Goal: Find specific page/section: Find specific page/section

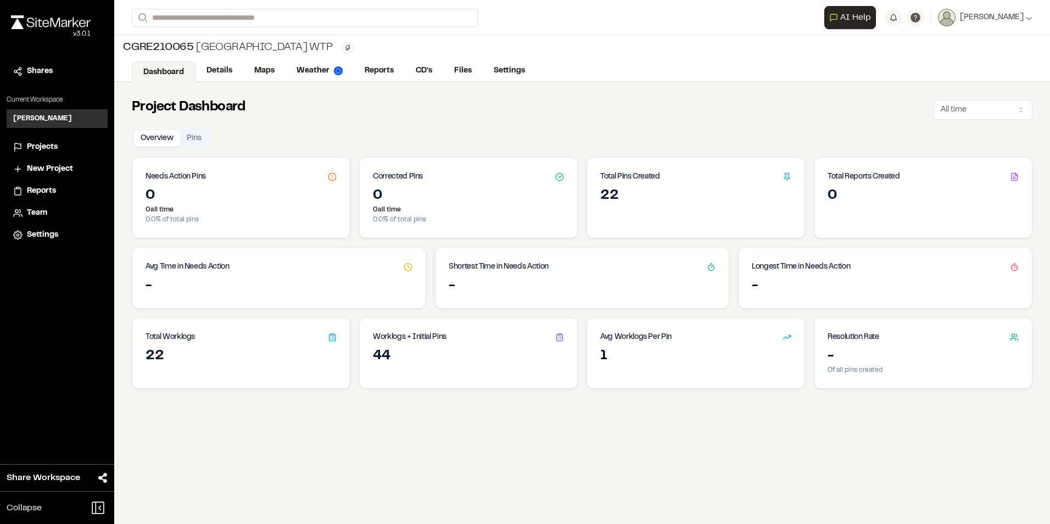
click at [57, 120] on h3 "[PERSON_NAME]" at bounding box center [42, 119] width 59 height 10
click at [261, 67] on link "Maps" at bounding box center [264, 72] width 43 height 21
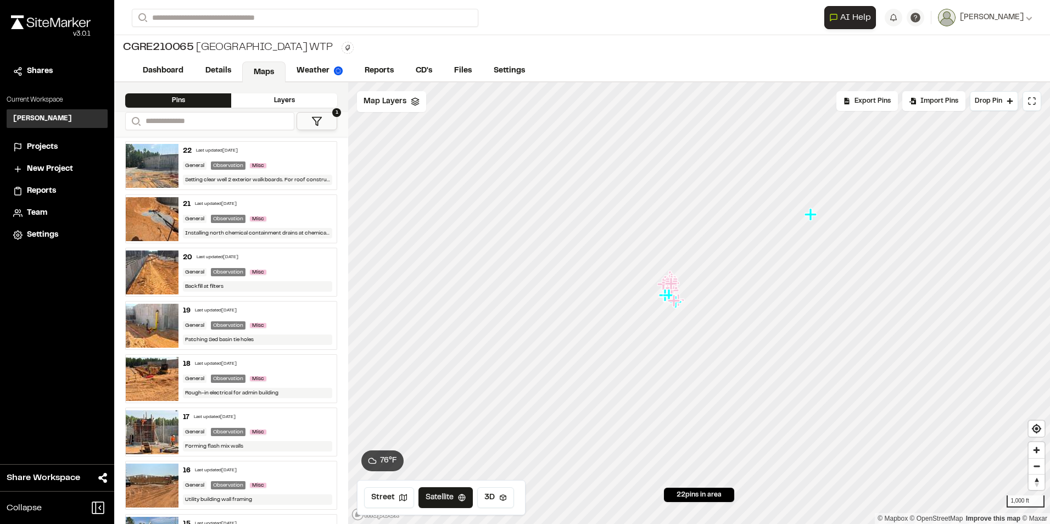
click at [263, 100] on div "Layers" at bounding box center [284, 100] width 106 height 14
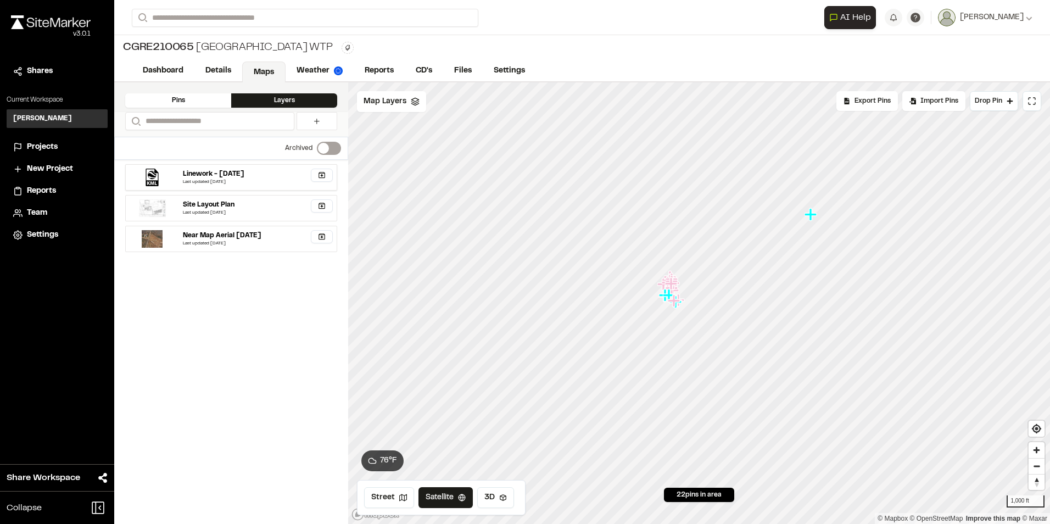
click at [204, 171] on div "Linework - [DATE]" at bounding box center [214, 174] width 62 height 10
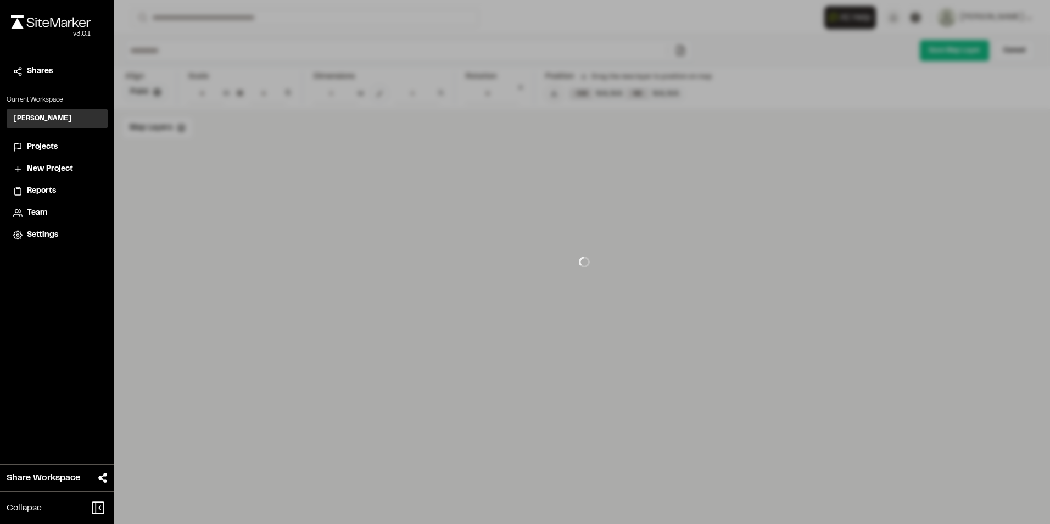
type input "**********"
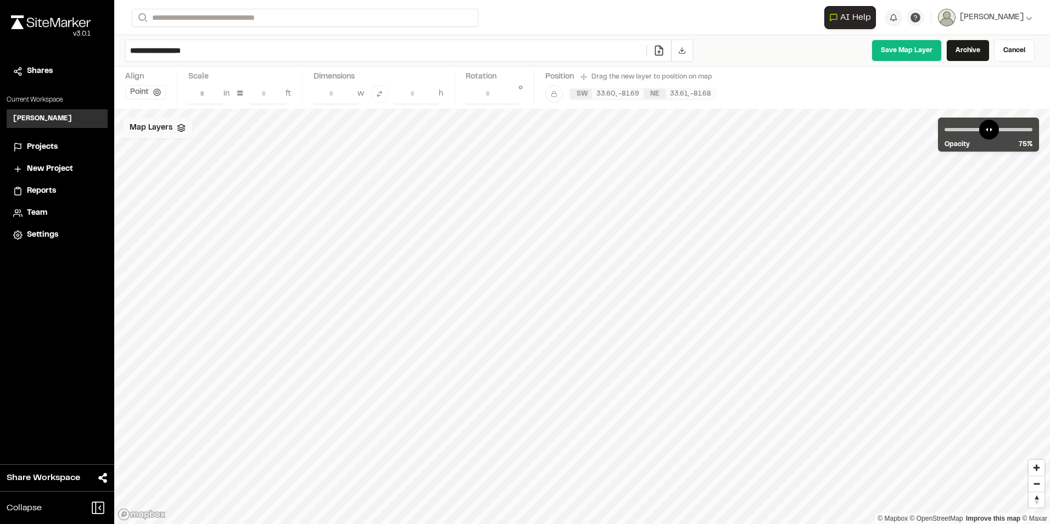
click at [171, 130] on div "Map Layers" at bounding box center [157, 128] width 69 height 21
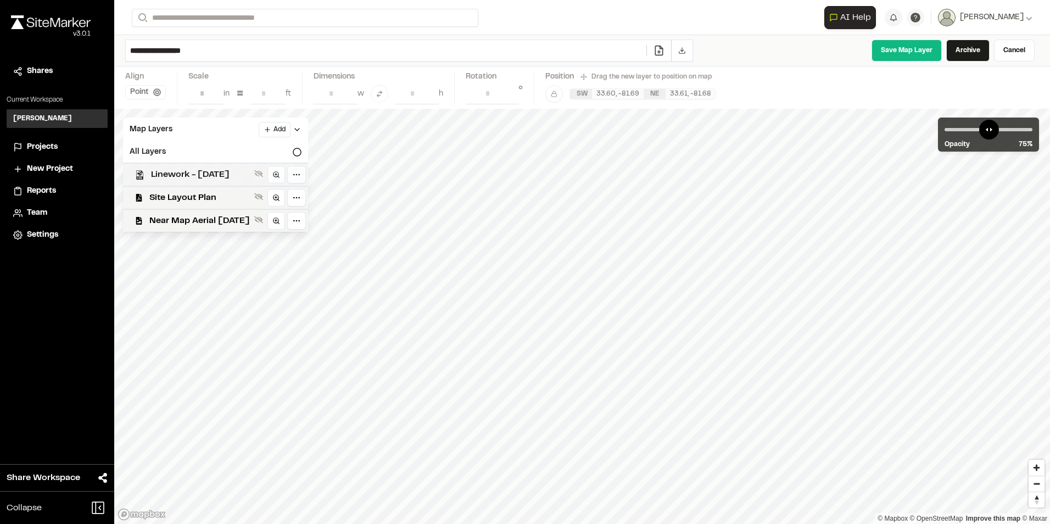
click at [250, 174] on span "Linework - [DATE]" at bounding box center [200, 174] width 99 height 13
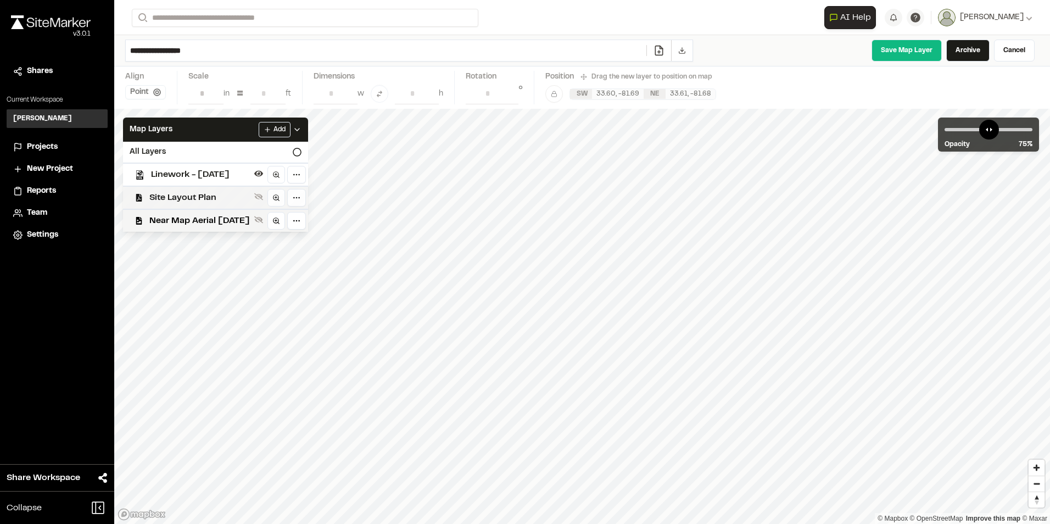
click at [250, 194] on span "Site Layout Plan" at bounding box center [199, 197] width 101 height 13
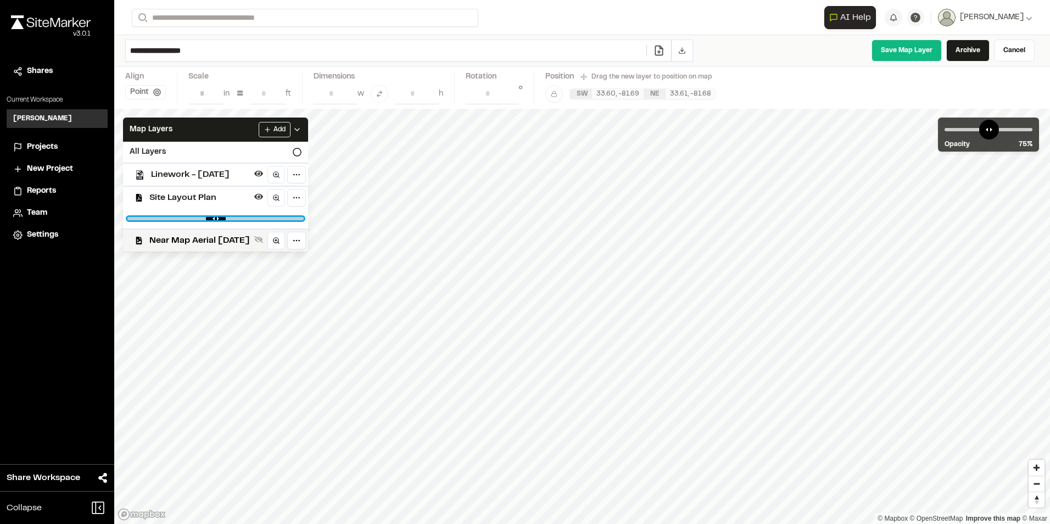
type input "*"
drag, startPoint x: 336, startPoint y: 219, endPoint x: 389, endPoint y: 236, distance: 55.8
click at [304, 220] on input "range" at bounding box center [215, 218] width 176 height 3
click at [245, 239] on span "Near Map Aerial [DATE]" at bounding box center [199, 240] width 101 height 13
click at [302, 153] on icon at bounding box center [297, 152] width 9 height 9
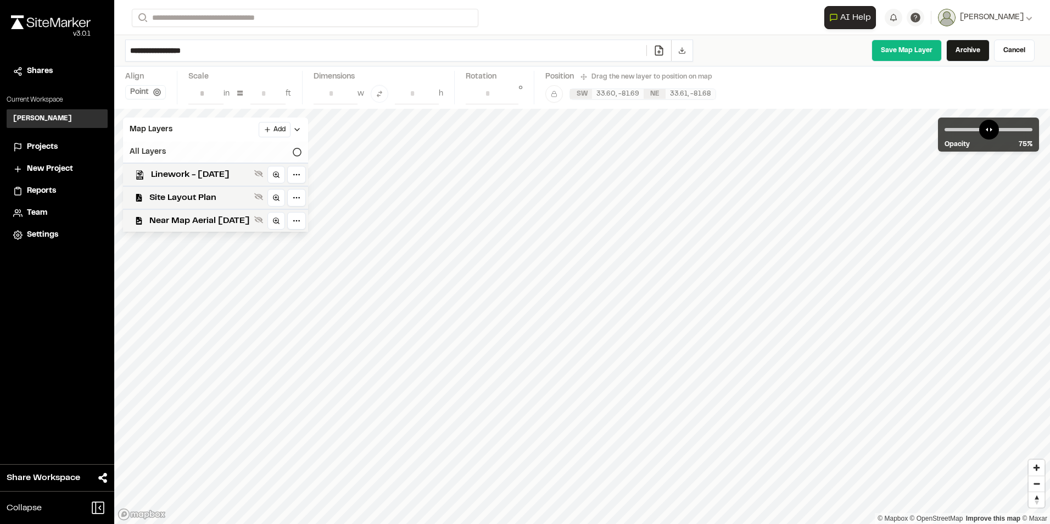
click at [302, 153] on icon at bounding box center [297, 152] width 9 height 9
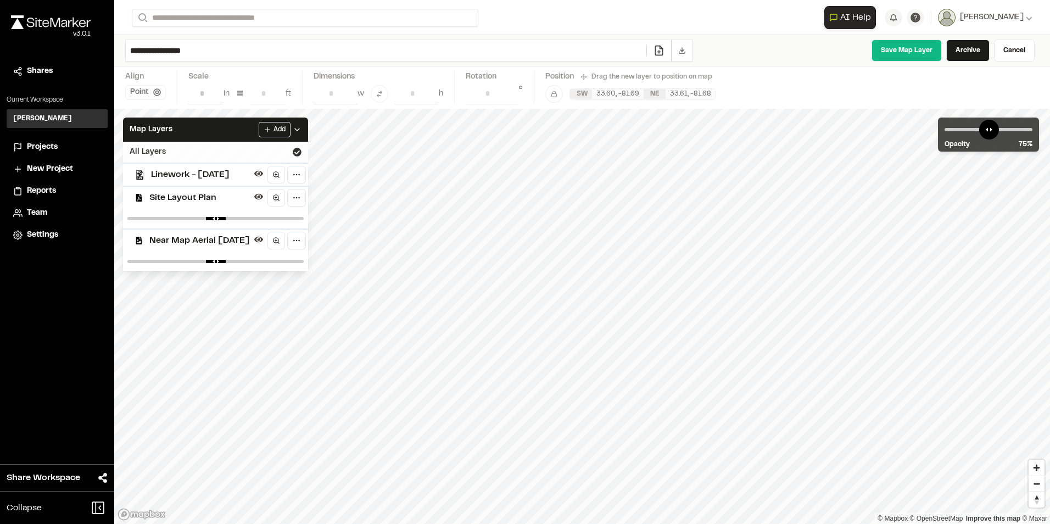
click at [44, 146] on span "Projects" at bounding box center [42, 147] width 31 height 12
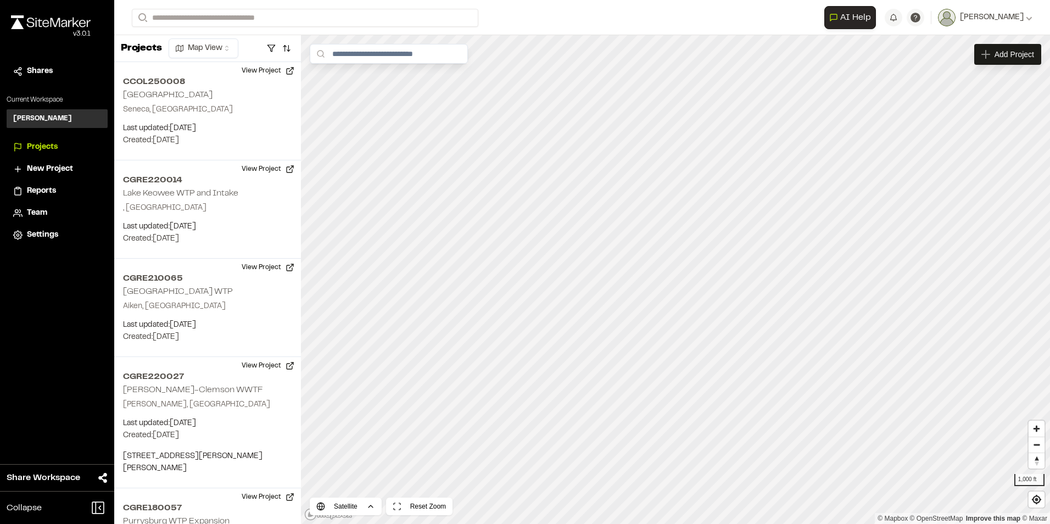
scroll to position [51, 0]
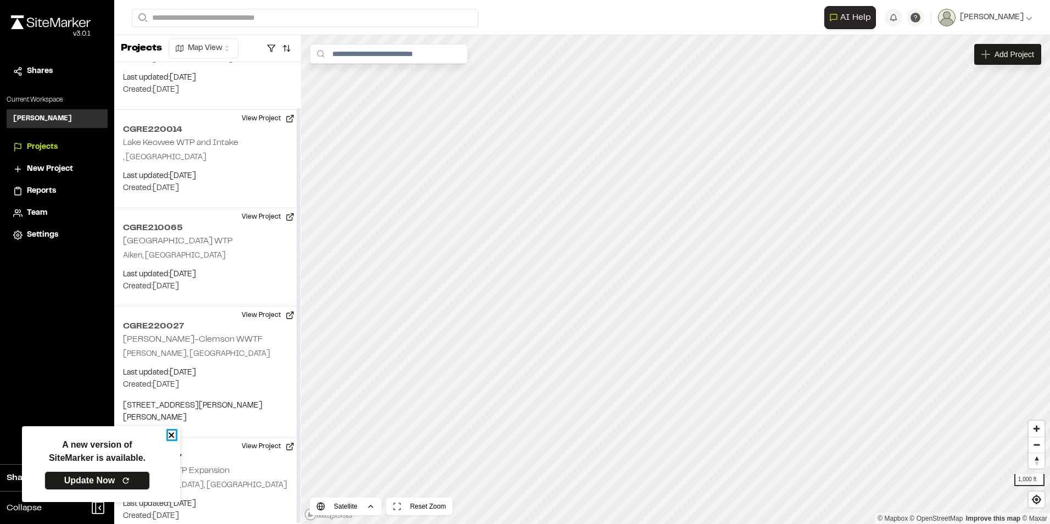
click at [174, 438] on icon "close" at bounding box center [172, 435] width 8 height 9
